Goal: Task Accomplishment & Management: Use online tool/utility

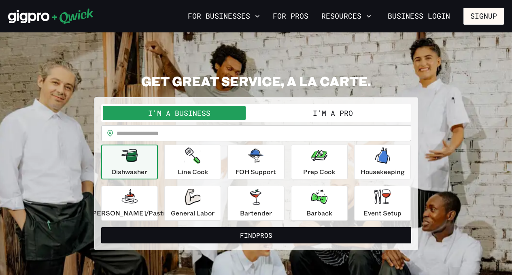
click at [329, 110] on button "I'm a Pro" at bounding box center [332, 113] width 153 height 15
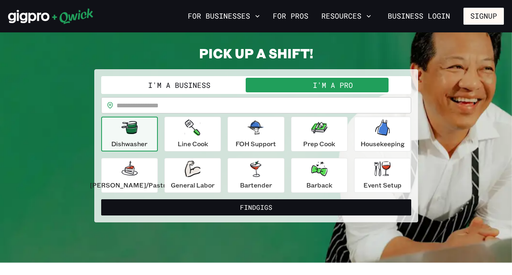
scroll to position [71, 0]
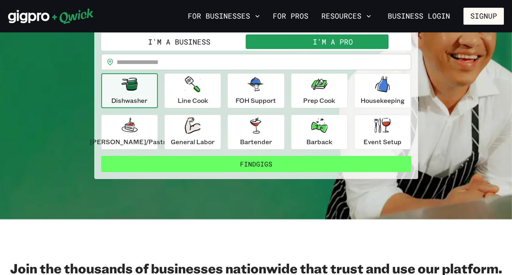
click at [262, 164] on button "Find Gigs" at bounding box center [256, 164] width 310 height 16
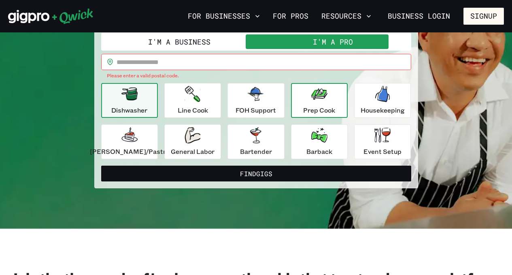
click at [310, 106] on p "Prep Cook" at bounding box center [319, 110] width 32 height 10
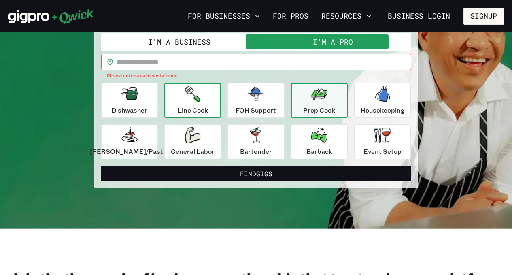
click at [208, 106] on p "Line Cook" at bounding box center [193, 110] width 30 height 10
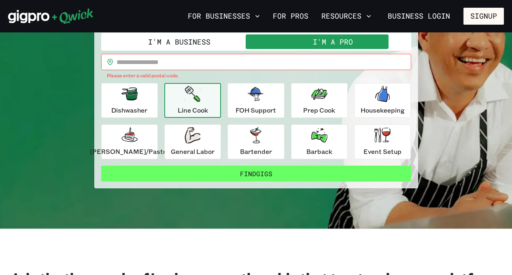
click at [277, 173] on button "Find Gigs" at bounding box center [256, 174] width 310 height 16
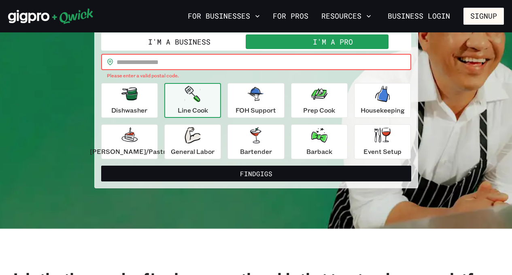
click at [196, 57] on input "text" at bounding box center [264, 62] width 295 height 16
type input "*****"
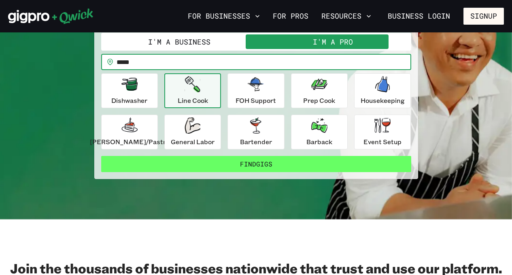
click at [253, 162] on button "Find Gigs" at bounding box center [256, 164] width 310 height 16
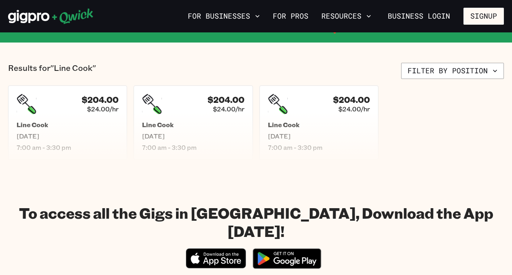
scroll to position [176, 0]
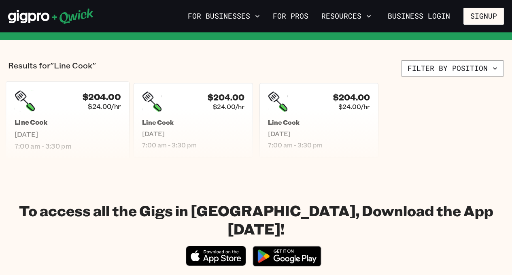
click at [80, 123] on h5 "Line Cook" at bounding box center [68, 122] width 106 height 8
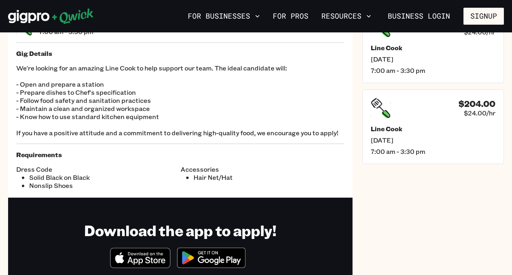
scroll to position [3, 0]
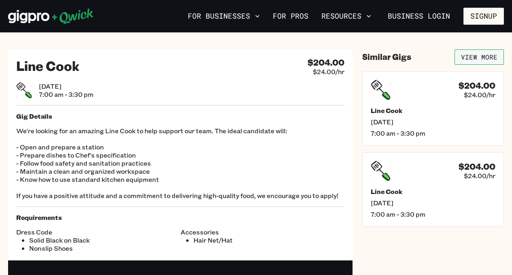
click at [487, 57] on link "View More" at bounding box center [478, 56] width 49 height 15
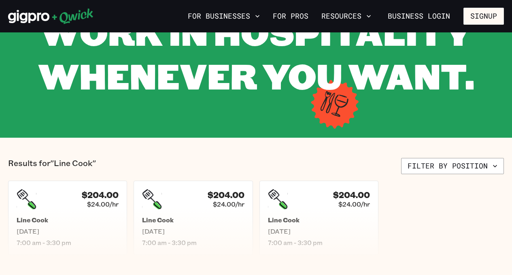
scroll to position [175, 0]
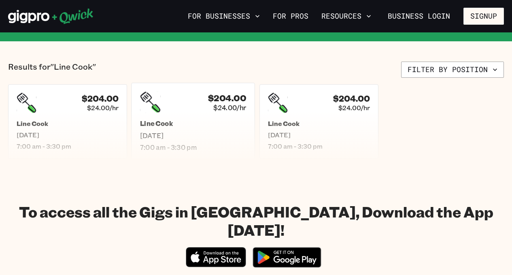
click at [217, 123] on h5 "Line Cook" at bounding box center [193, 123] width 106 height 8
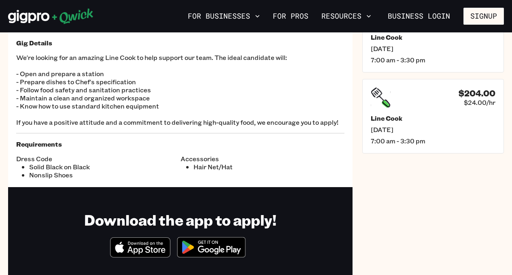
scroll to position [221, 0]
